Goal: Task Accomplishment & Management: Use online tool/utility

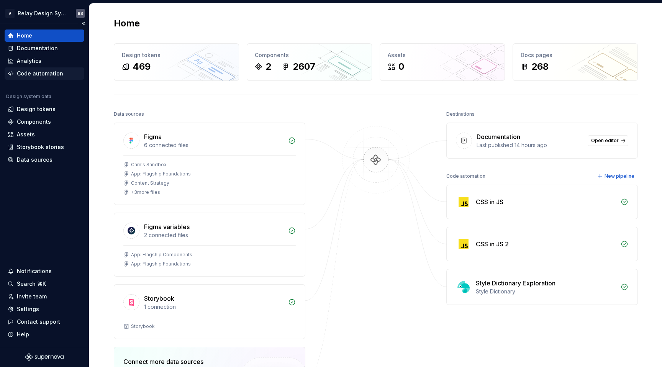
click at [54, 74] on div "Code automation" at bounding box center [40, 74] width 46 height 8
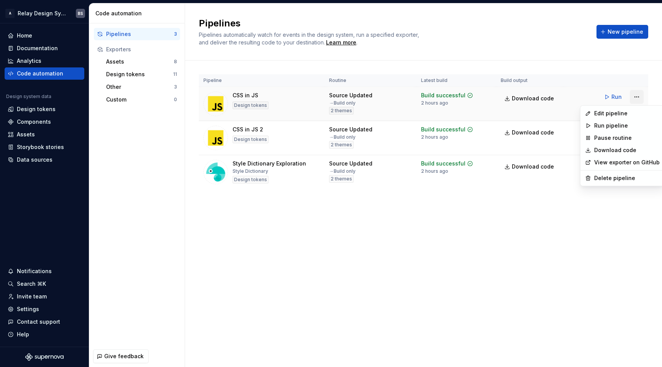
click at [635, 97] on html "A Relay Design System BS Home Documentation Analytics Code automation Design sy…" at bounding box center [331, 183] width 662 height 367
click at [624, 110] on div "Edit pipeline" at bounding box center [627, 114] width 66 height 8
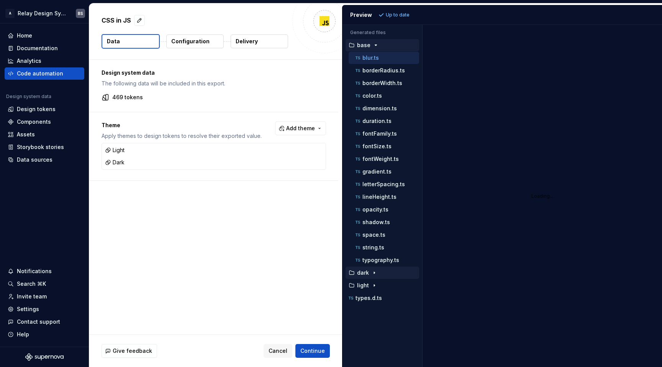
click at [371, 276] on button "dark" at bounding box center [383, 273] width 74 height 8
click at [372, 284] on p "color.ts" at bounding box center [372, 285] width 20 height 6
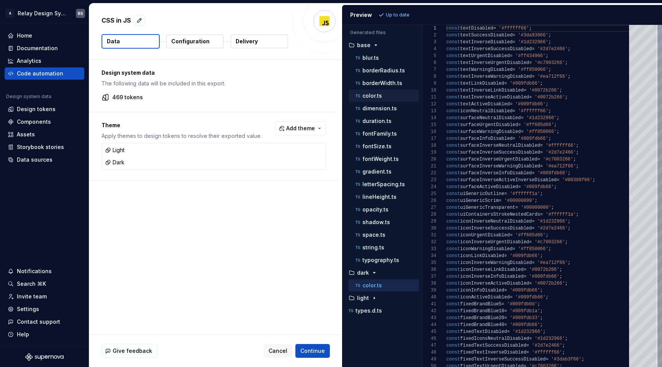
click at [379, 97] on p "color.ts" at bounding box center [372, 96] width 20 height 6
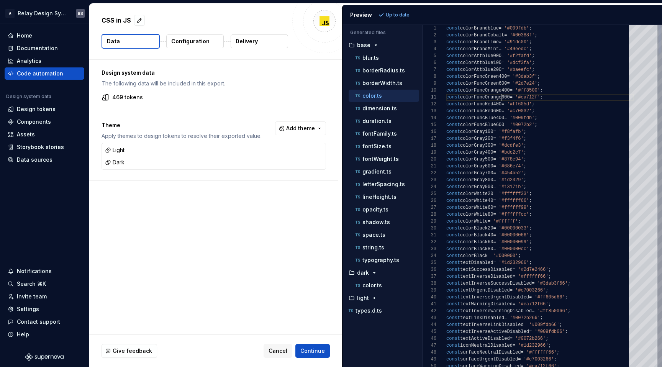
scroll to position [0, 56]
type textarea "**********"
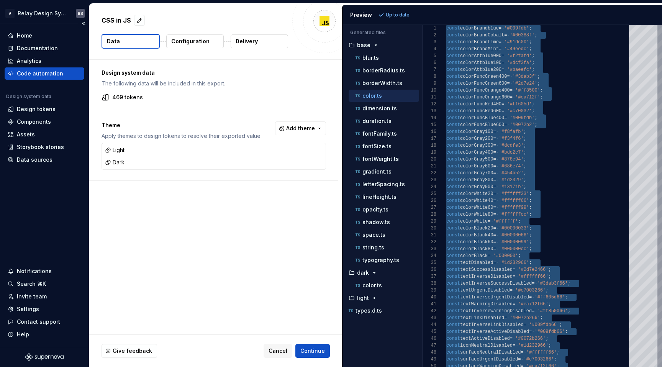
click at [41, 70] on div "Code automation" at bounding box center [40, 74] width 46 height 8
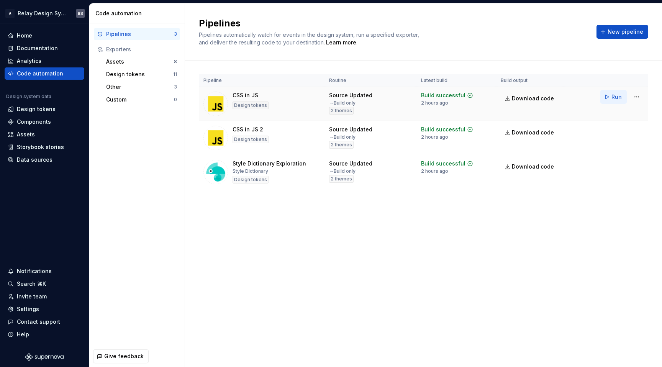
click at [622, 96] on button "Run" at bounding box center [613, 97] width 26 height 14
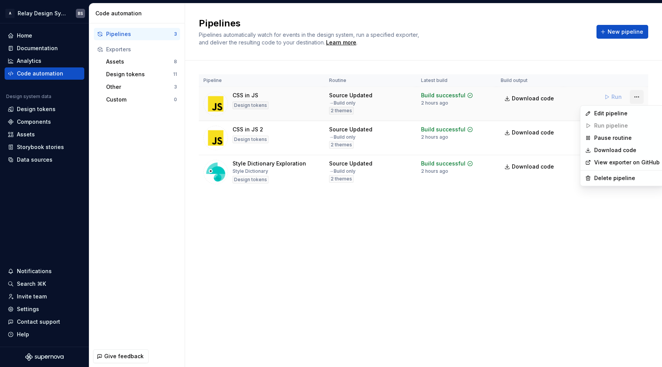
click at [639, 100] on html "A Relay Design System BS Home Documentation Analytics Code automation Design sy…" at bounding box center [331, 183] width 662 height 367
click at [565, 216] on html "A Relay Design System BS Home Documentation Analytics Code automation Design sy…" at bounding box center [331, 183] width 662 height 367
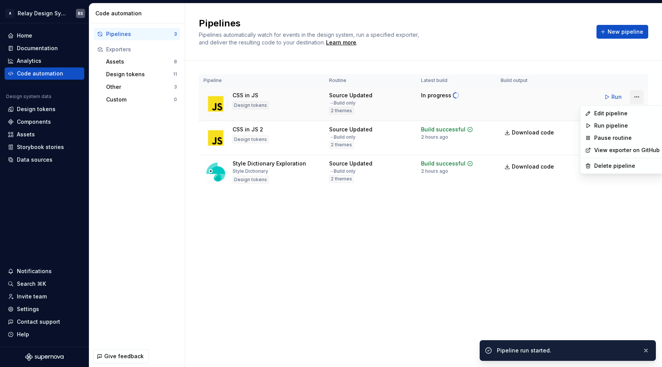
click at [634, 95] on html "A Relay Design System BS Home Documentation Analytics Code automation Design sy…" at bounding box center [331, 183] width 662 height 367
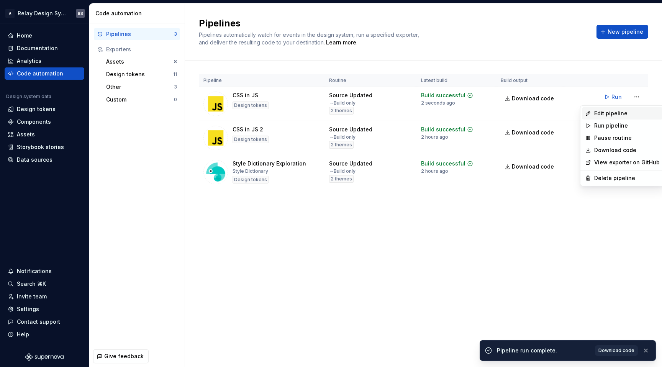
click at [626, 112] on div "Edit pipeline" at bounding box center [627, 114] width 66 height 8
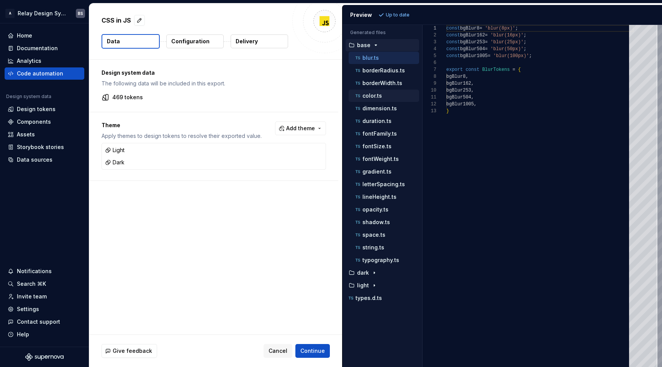
click at [381, 91] on div "color.ts" at bounding box center [384, 96] width 70 height 12
click at [390, 92] on button "color.ts" at bounding box center [384, 96] width 70 height 8
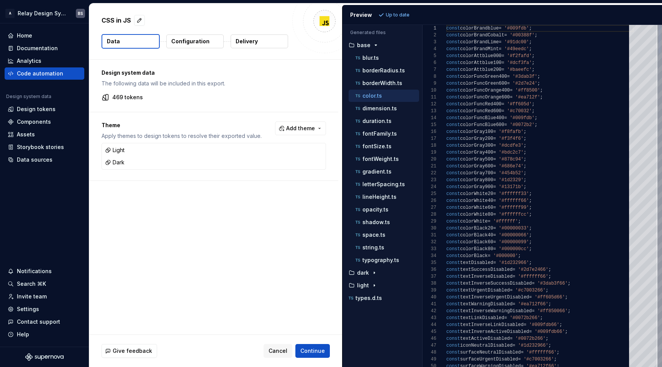
scroll to position [0, 47]
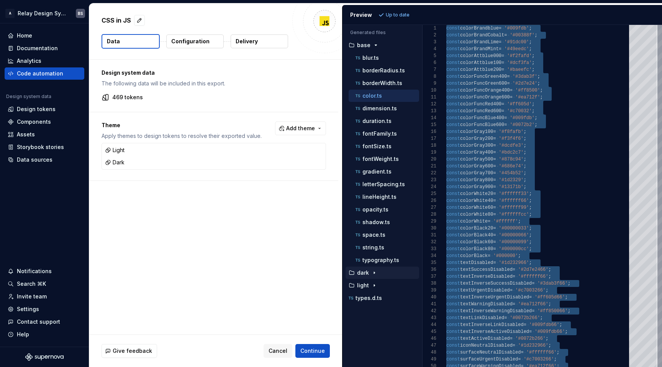
click at [374, 272] on icon "button" at bounding box center [374, 273] width 1 height 2
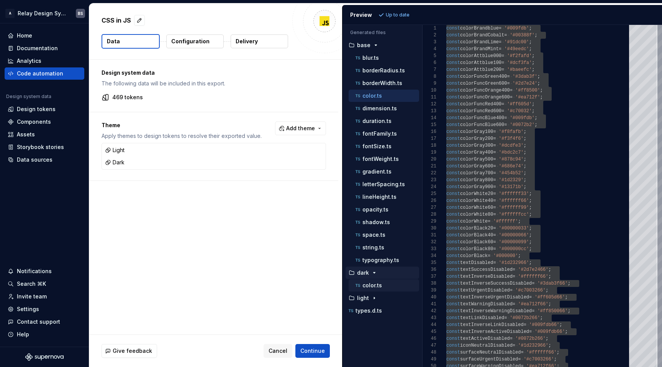
click at [375, 283] on p "color.ts" at bounding box center [372, 285] width 20 height 6
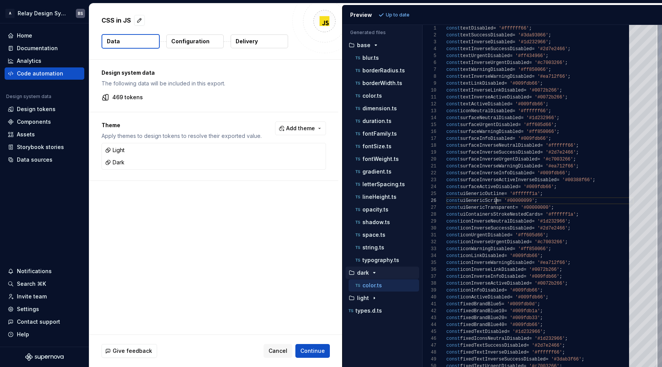
scroll to position [34, 50]
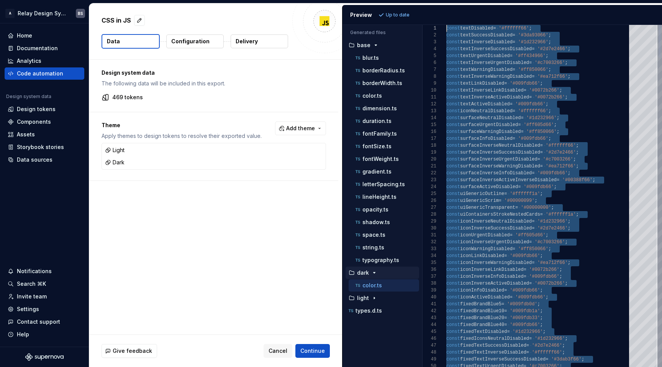
scroll to position [0, 0]
drag, startPoint x: 576, startPoint y: 261, endPoint x: 438, endPoint y: 10, distance: 286.5
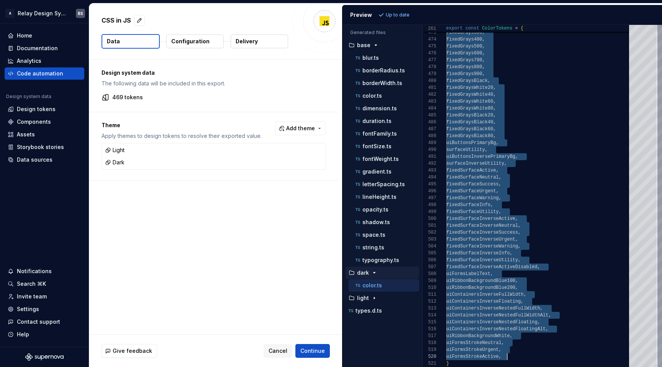
scroll to position [7, 61]
drag, startPoint x: 452, startPoint y: 151, endPoint x: 513, endPoint y: 359, distance: 216.8
click at [374, 298] on icon "button" at bounding box center [374, 298] width 6 height 6
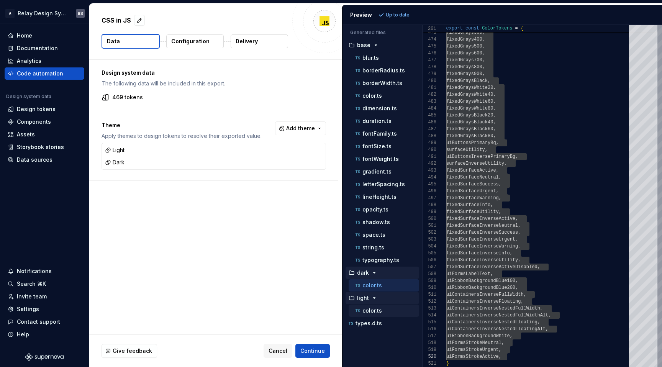
click at [375, 311] on p "color.ts" at bounding box center [372, 311] width 20 height 6
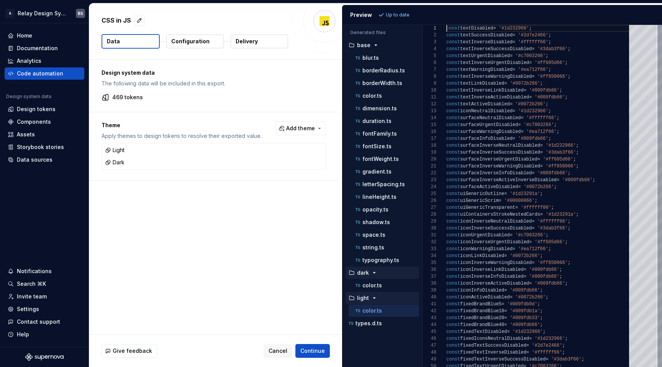
scroll to position [0, 36]
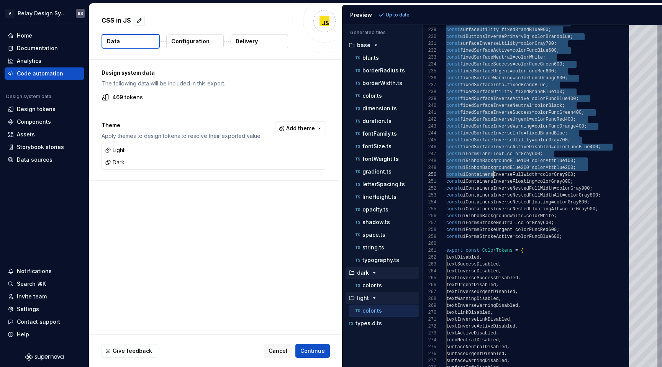
type textarea "**********"
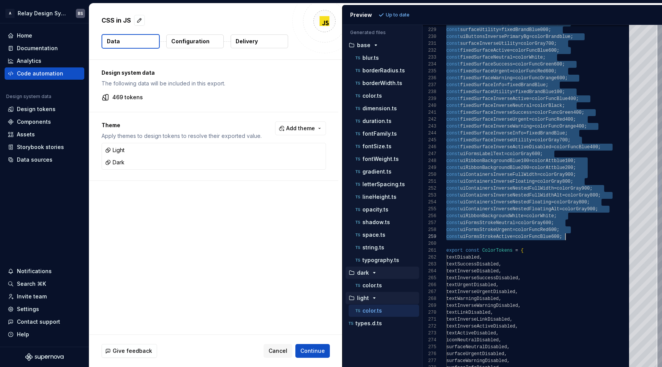
scroll to position [0, 125]
drag, startPoint x: 447, startPoint y: 29, endPoint x: 574, endPoint y: 235, distance: 241.8
